Goal: Check status: Check status

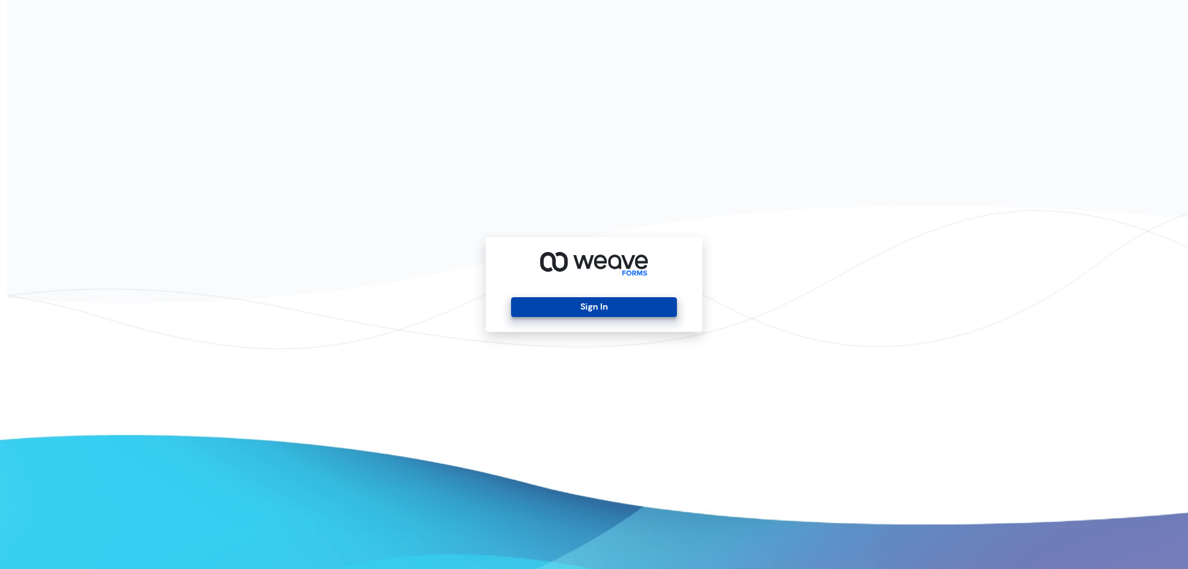
click at [585, 307] on button "Sign In" at bounding box center [593, 307] width 165 height 20
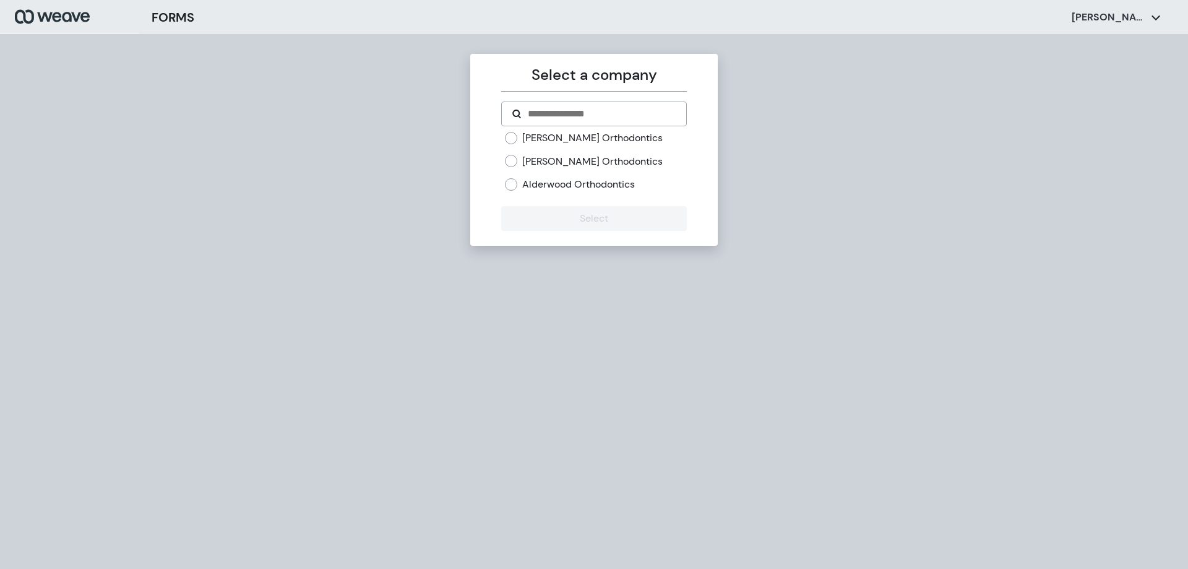
click at [572, 165] on label "[PERSON_NAME] Orthodontics" at bounding box center [592, 162] width 140 height 14
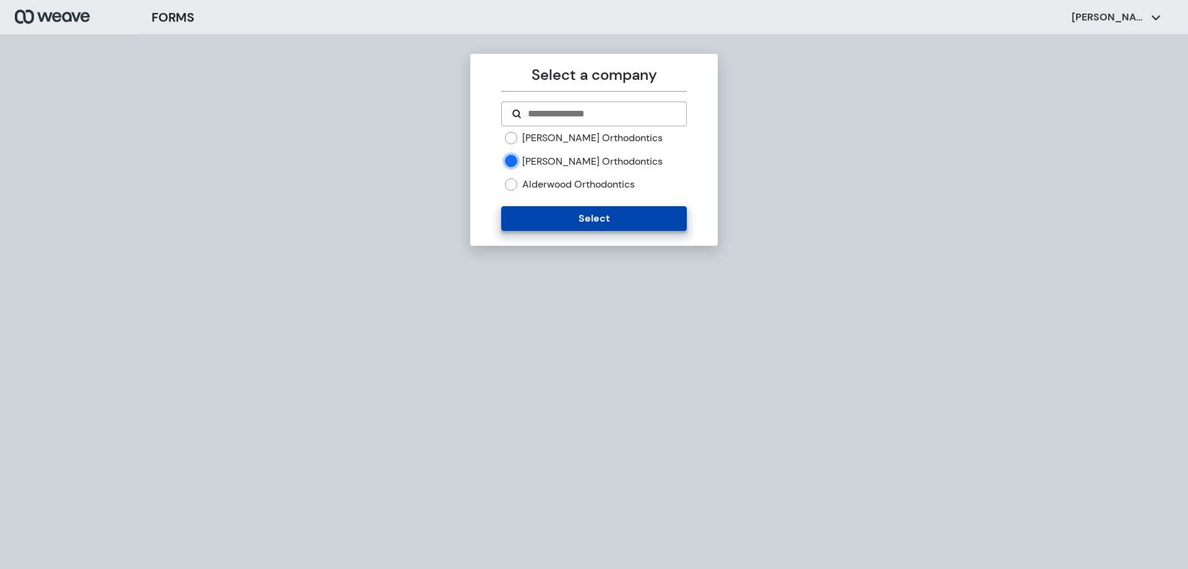
click at [572, 218] on button "Select" at bounding box center [593, 218] width 185 height 25
